Goal: Information Seeking & Learning: Find specific fact

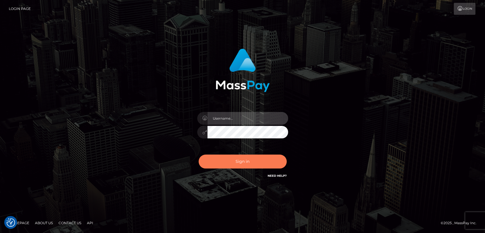
type input "[DOMAIN_NAME]"
click at [244, 159] on button "Sign in" at bounding box center [243, 162] width 88 height 14
type input "[DOMAIN_NAME]"
click at [244, 159] on button "Sign in" at bounding box center [243, 162] width 88 height 14
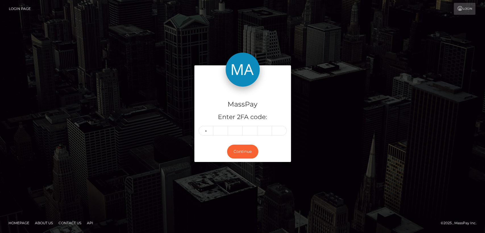
type input "4"
type input "9"
type input "1"
type input "4"
type input "8"
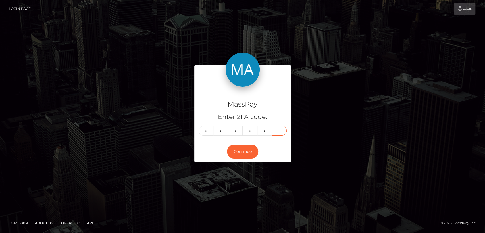
type input "7"
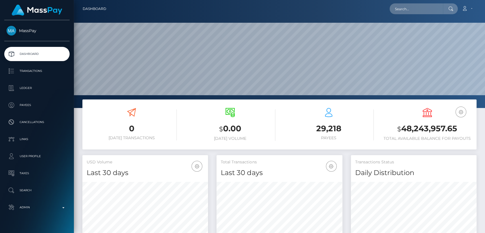
scroll to position [100, 126]
click at [437, 10] on input "text" at bounding box center [416, 8] width 53 height 11
paste input "[EMAIL_ADDRESS][DOMAIN_NAME]"
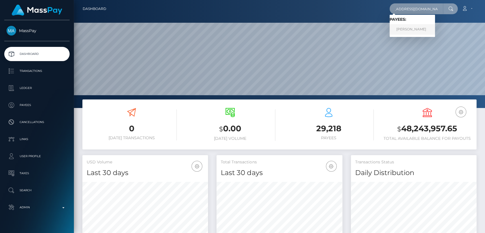
type input "chielamebentulan4@gmail.com"
click at [426, 28] on link "CHIELAME LOZANO BENTULAN" at bounding box center [412, 29] width 45 height 11
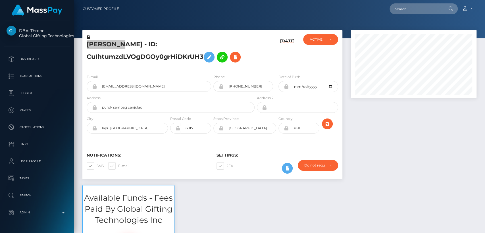
scroll to position [68, 126]
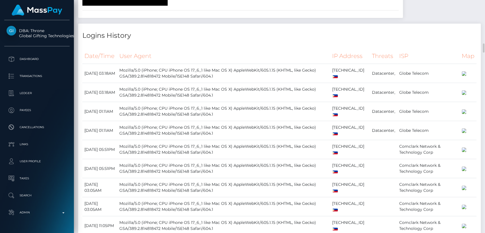
scroll to position [1100, 0]
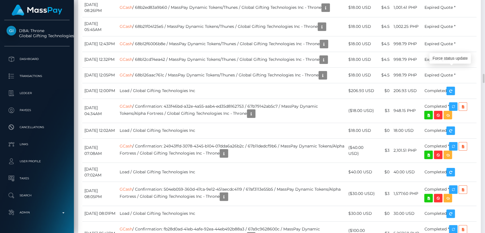
scroll to position [68, 126]
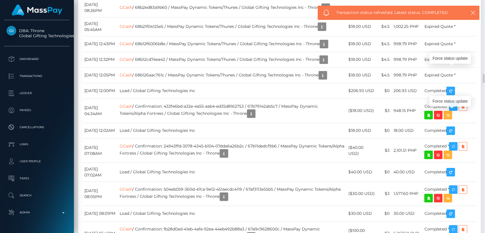
click at [450, 145] on div "Force status update" at bounding box center [449, 144] width 41 height 11
click at [191, 107] on div "Additional Info" at bounding box center [188, 108] width 37 height 11
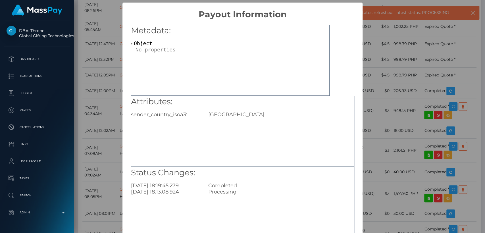
scroll to position [0, 0]
click at [373, 36] on div "× Payout Information Metadata: Object Attributes: sender_country_isoa3: USA Sta…" at bounding box center [242, 116] width 485 height 233
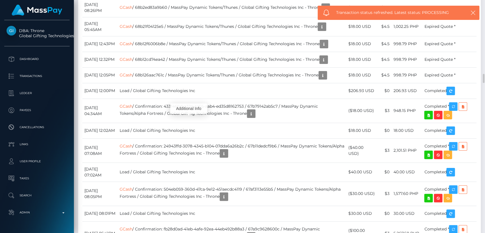
scroll to position [68, 126]
click at [191, 66] on div "Additional Info" at bounding box center [188, 65] width 37 height 11
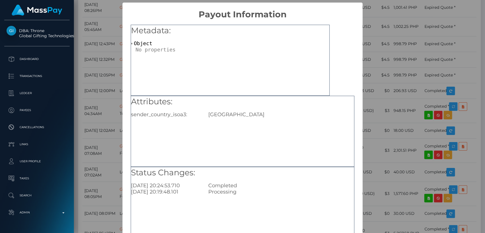
scroll to position [0, 0]
click at [396, 37] on div "× Payout Information Metadata: Object Attributes: sender_country_isoa3: USA Sta…" at bounding box center [242, 116] width 485 height 233
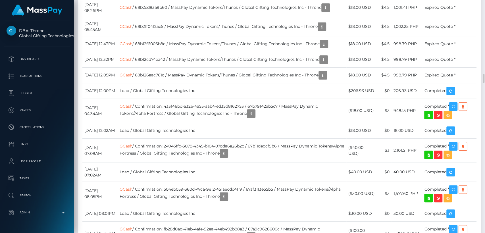
scroll to position [68, 126]
click at [215, 153] on div "Additional Info" at bounding box center [219, 152] width 37 height 11
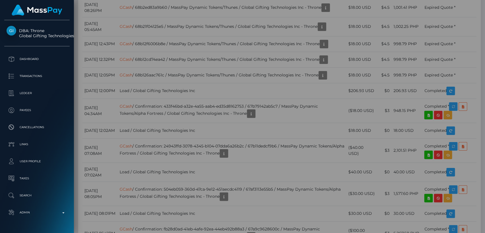
scroll to position [0, 0]
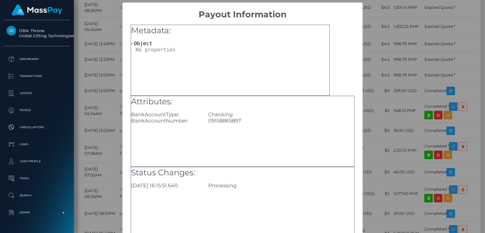
click at [419, 36] on div "× Payout Information Metadata: Object Attributes: BankAccountType: Checking Ban…" at bounding box center [242, 116] width 485 height 233
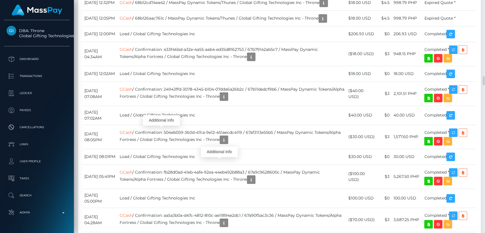
scroll to position [68, 126]
click at [166, 119] on div "Additional Info" at bounding box center [161, 120] width 37 height 11
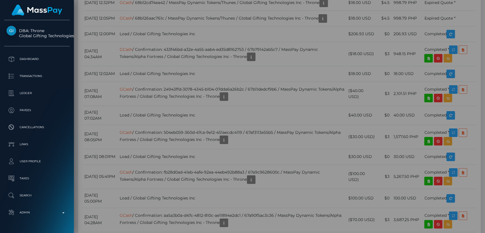
scroll to position [0, 0]
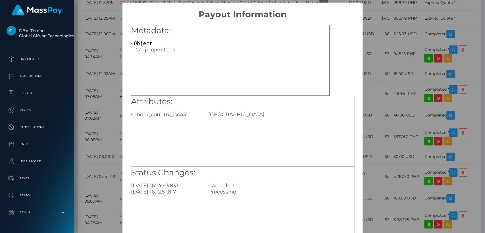
click at [476, 30] on div "× Payout Information Metadata: Object Attributes: sender_country_isoa3: USA Sta…" at bounding box center [242, 116] width 485 height 233
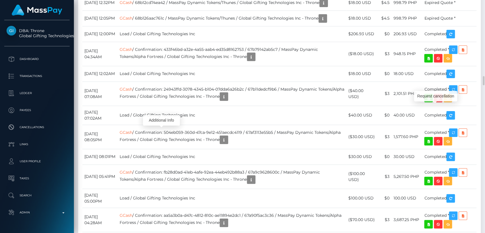
scroll to position [68, 126]
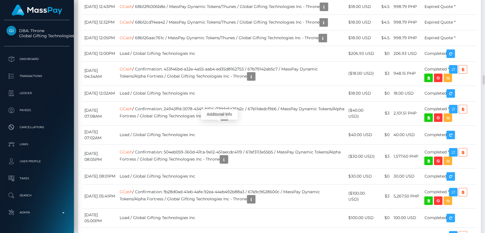
click at [218, 113] on div "Additional Info" at bounding box center [219, 114] width 37 height 11
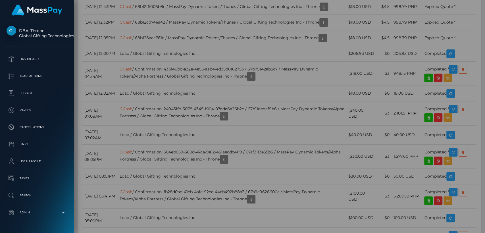
scroll to position [0, 0]
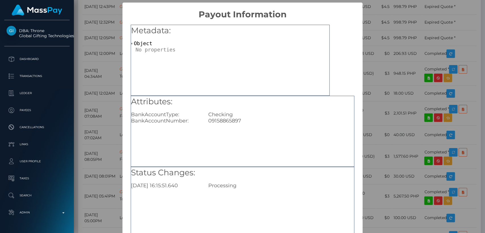
click at [375, 86] on div "× Payout Information Metadata: Object Attributes: BankAccountType: Checking Ban…" at bounding box center [242, 116] width 485 height 233
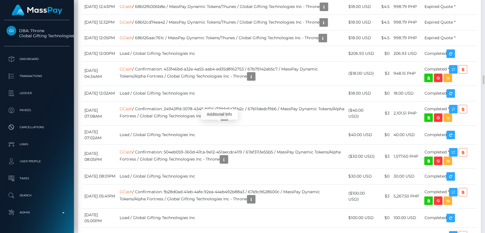
scroll to position [68, 126]
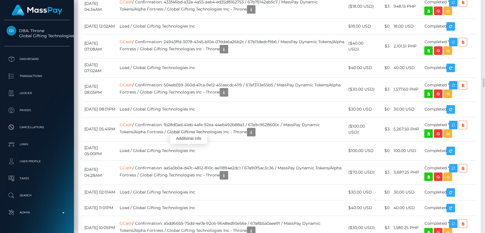
click at [189, 139] on div "Additional Info" at bounding box center [188, 138] width 37 height 11
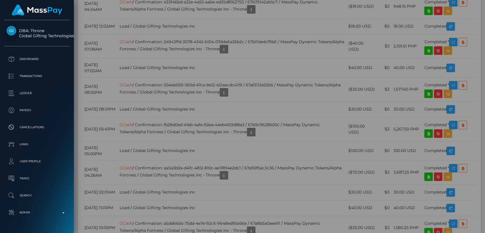
scroll to position [0, 0]
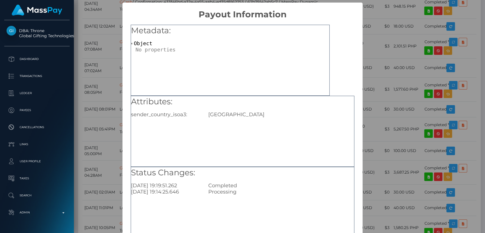
click at [76, 164] on div "× Payout Information Metadata: Object Attributes: sender_country_isoa3: USA Sta…" at bounding box center [242, 116] width 485 height 233
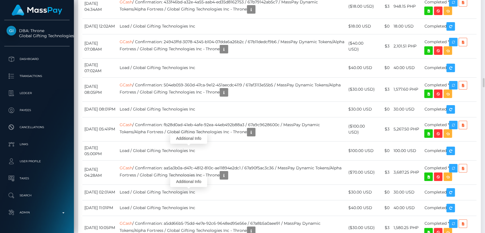
scroll to position [68, 126]
click at [188, 185] on div "Additional Info" at bounding box center [188, 181] width 37 height 11
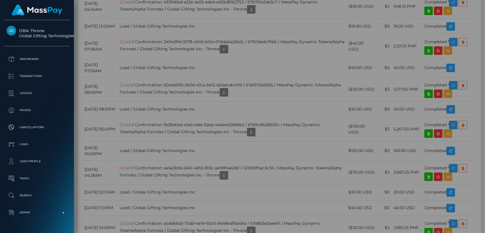
scroll to position [0, 0]
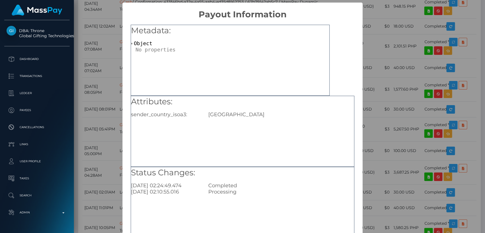
click at [76, 172] on div "× Payout Information Metadata: Object Attributes: sender_country_isoa3: USA Sta…" at bounding box center [242, 116] width 485 height 233
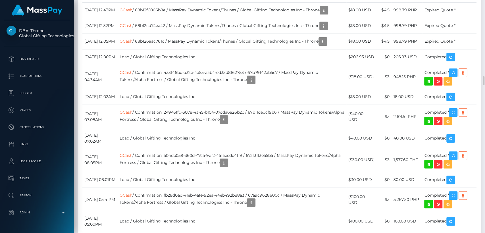
scroll to position [1902, 0]
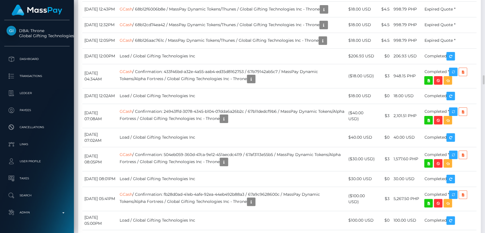
drag, startPoint x: 237, startPoint y: 124, endPoint x: 168, endPoint y: 124, distance: 68.8
copy td "Confirmation: MSP8cf3aa9a1424fdc"
drag, startPoint x: 118, startPoint y: 126, endPoint x: 84, endPoint y: 126, distance: 34.4
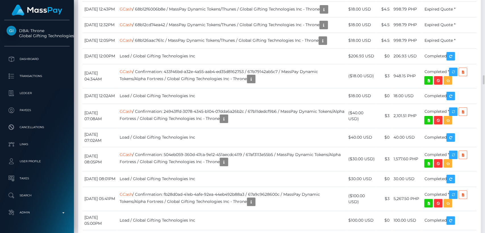
copy td "October 12, 2025"
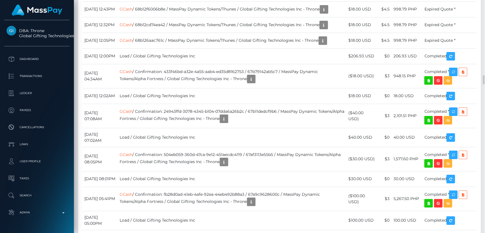
drag, startPoint x: 122, startPoint y: 39, endPoint x: 84, endPoint y: 39, distance: 38.9
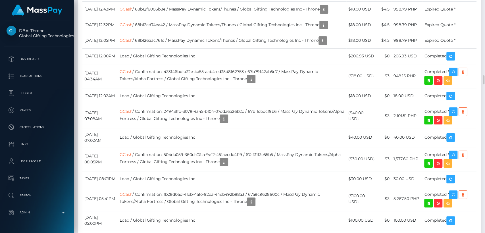
drag, startPoint x: 86, startPoint y: 39, endPoint x: 93, endPoint y: 42, distance: 7.8
copy td "October 13, 2025"
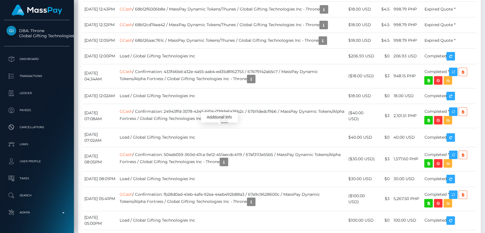
click at [214, 118] on div "Additional Info" at bounding box center [219, 117] width 37 height 11
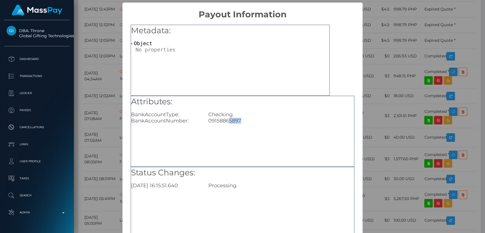
drag, startPoint x: 242, startPoint y: 120, endPoint x: 226, endPoint y: 122, distance: 15.2
click at [226, 122] on div "09158865897" at bounding box center [281, 121] width 154 height 6
copy div "5897"
click at [455, 17] on div "× Payout Information Metadata: Object Attributes: BankAccountType: Checking Ban…" at bounding box center [242, 116] width 485 height 233
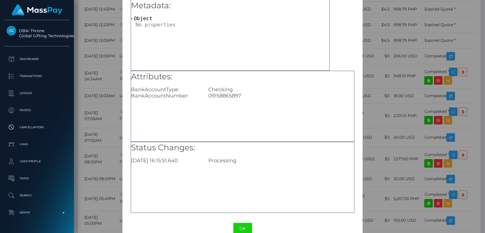
scroll to position [37, 0]
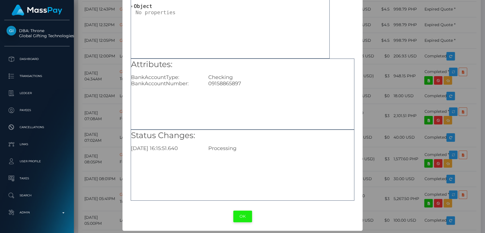
click at [244, 222] on button "OK" at bounding box center [242, 217] width 19 height 12
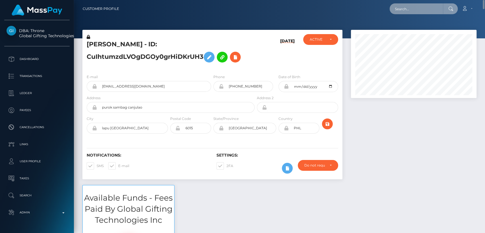
scroll to position [68, 126]
click at [407, 9] on input "text" at bounding box center [416, 8] width 53 height 11
paste input "nikudhayal4@gmail.com"
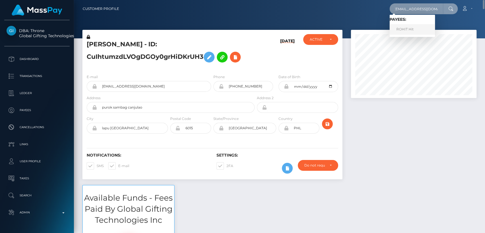
type input "nikudhayal4@gmail.com"
click at [395, 29] on link "ROHIT Hit" at bounding box center [412, 29] width 45 height 11
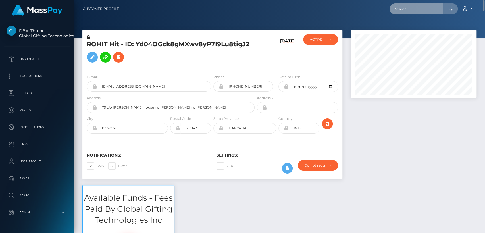
click at [401, 7] on input "text" at bounding box center [416, 8] width 53 height 11
paste input "[PERSON_NAME][EMAIL_ADDRESS][DOMAIN_NAME]"
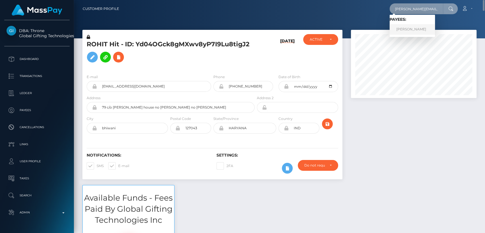
type input "[PERSON_NAME][EMAIL_ADDRESS][DOMAIN_NAME]"
click at [395, 28] on link "Lena Irsic" at bounding box center [412, 29] width 45 height 11
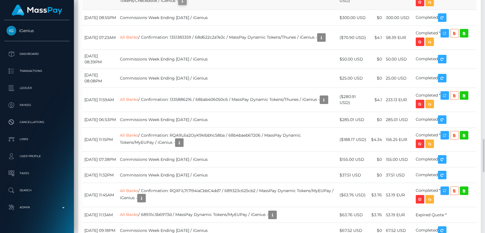
scroll to position [68, 126]
click at [186, 5] on icon "button" at bounding box center [182, 0] width 7 height 7
click at [201, 82] on div "Additional Info" at bounding box center [200, 86] width 37 height 11
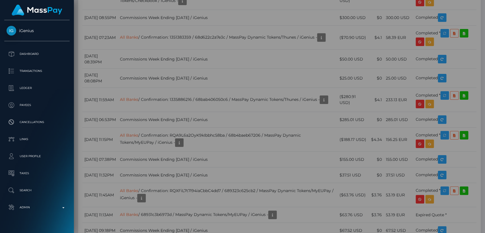
scroll to position [0, 0]
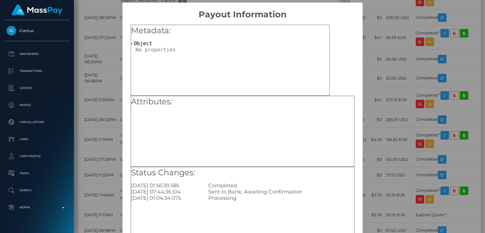
click at [393, 26] on div "× Payout Information Metadata: Object Attributes: Status Changes: 2025-10-08 01…" at bounding box center [242, 116] width 485 height 233
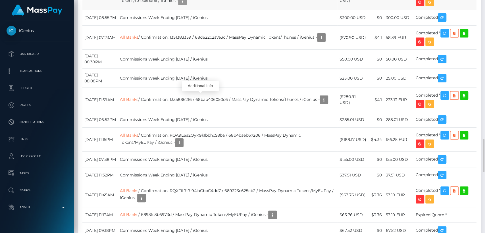
scroll to position [68, 126]
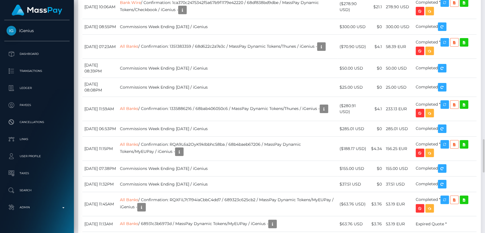
scroll to position [959, 0]
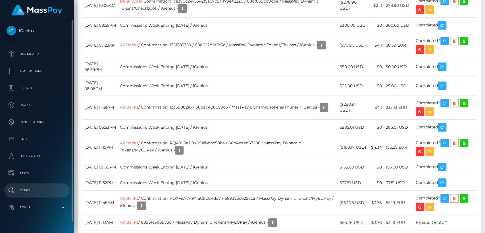
click at [36, 186] on p "Search" at bounding box center [37, 190] width 61 height 9
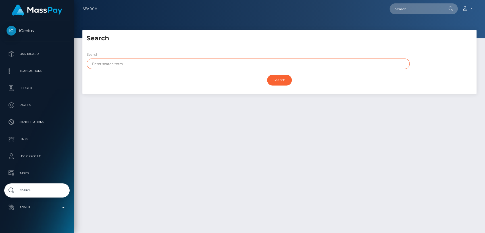
click at [161, 60] on input "text" at bounding box center [248, 64] width 323 height 11
paste input "JOSIE ANNE"
type input "JOSIE ANNE"
click at [267, 75] on input "Search" at bounding box center [279, 80] width 25 height 11
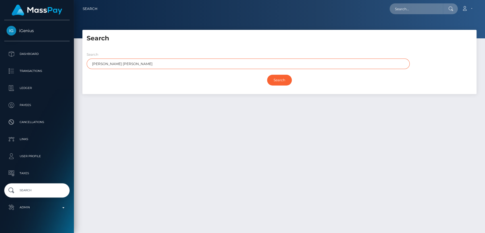
click at [267, 75] on input "Search" at bounding box center [279, 80] width 25 height 11
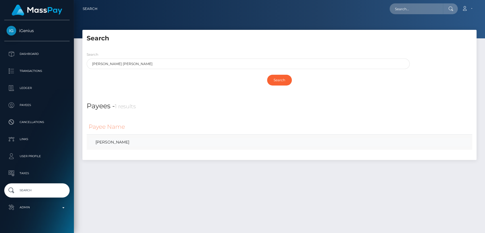
click at [147, 144] on link "JOSIE ANNE BAYARD" at bounding box center [280, 142] width 382 height 8
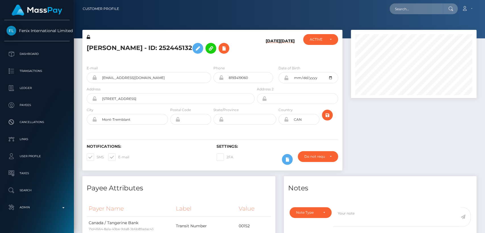
scroll to position [68, 126]
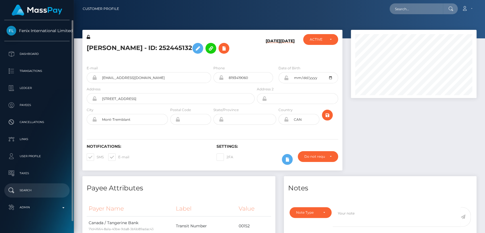
click at [22, 190] on p "Search" at bounding box center [37, 190] width 61 height 9
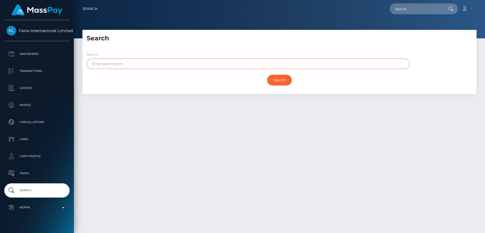
click at [100, 63] on input "text" at bounding box center [248, 64] width 323 height 11
paste input "[PERSON_NAME]"
type input "[PERSON_NAME]"
click at [267, 75] on input "Search" at bounding box center [279, 80] width 25 height 11
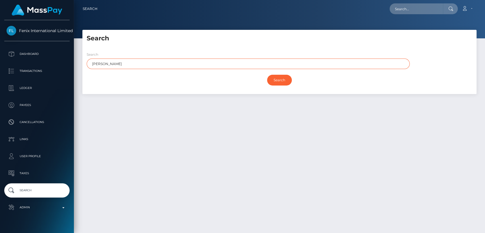
click at [267, 75] on input "Search" at bounding box center [279, 80] width 25 height 11
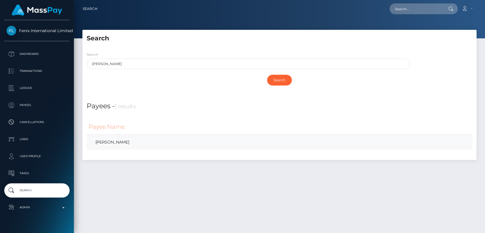
click at [127, 141] on link "[PERSON_NAME]" at bounding box center [280, 142] width 382 height 8
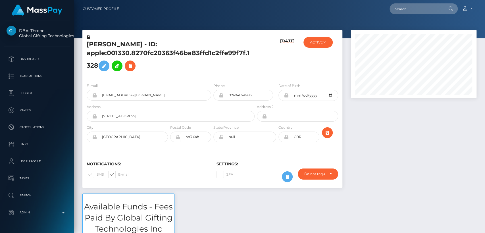
click at [95, 43] on h5 "[PERSON_NAME] - ID: apple:001330.8270fc20363f46ba83ffd1c2ffe99f7f.1328" at bounding box center [169, 57] width 165 height 34
copy h5 "[PERSON_NAME]"
click at [159, 94] on input "[EMAIL_ADDRESS][DOMAIN_NAME]" at bounding box center [154, 95] width 114 height 11
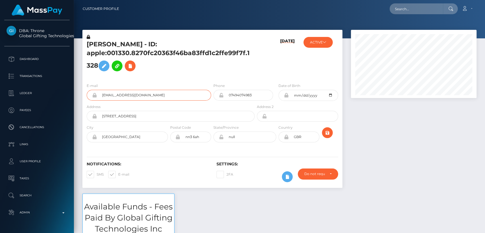
click at [159, 94] on input "[EMAIL_ADDRESS][DOMAIN_NAME]" at bounding box center [154, 95] width 114 height 11
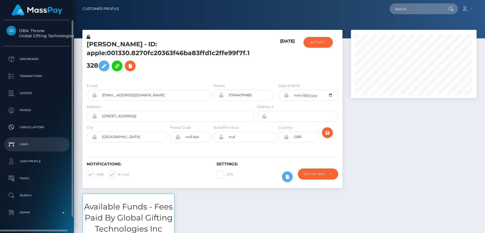
click at [0, 151] on li "Links" at bounding box center [37, 144] width 74 height 14
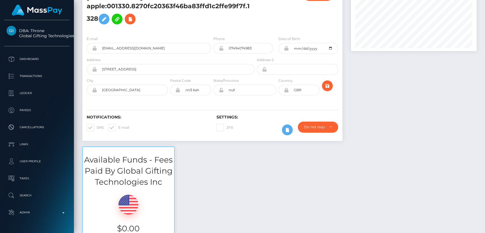
scroll to position [0, 0]
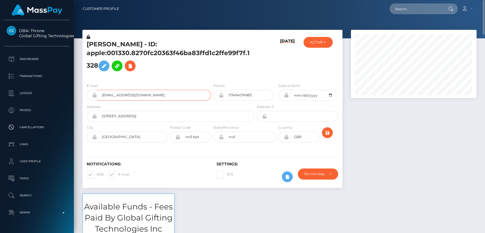
click at [132, 93] on input "[EMAIL_ADDRESS][DOMAIN_NAME]" at bounding box center [154, 95] width 114 height 11
